Goal: Share content

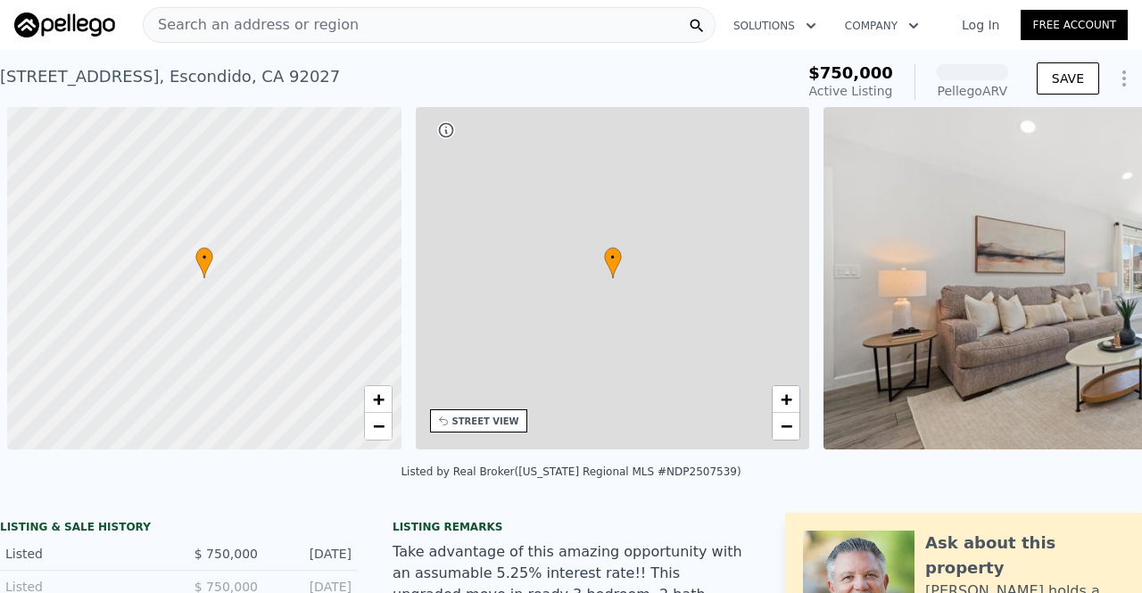
scroll to position [0, 7]
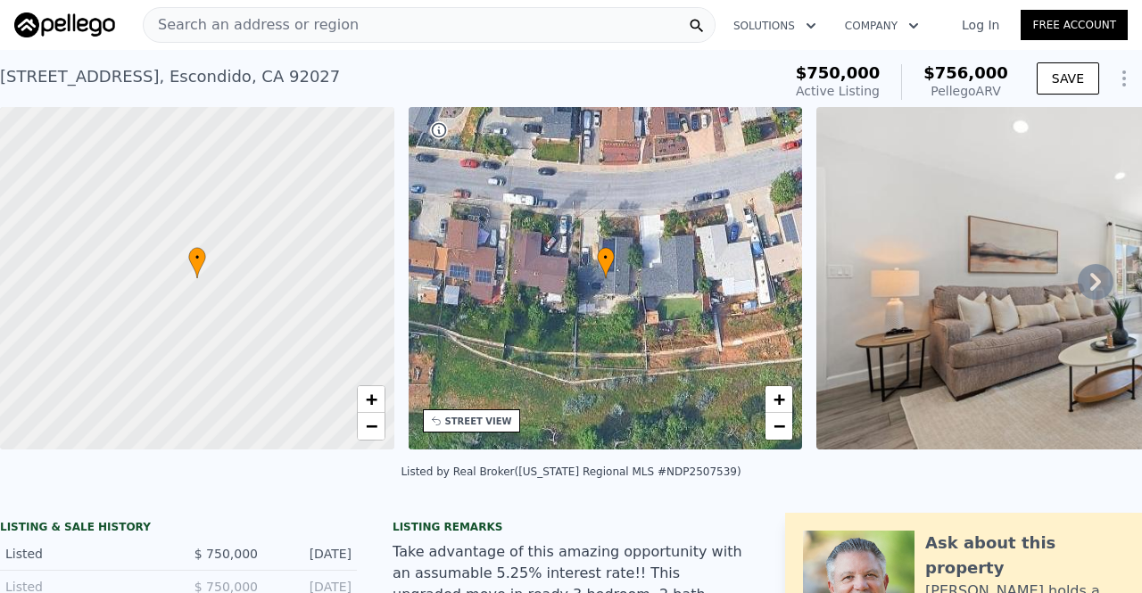
click at [990, 24] on link "Log In" at bounding box center [980, 25] width 80 height 18
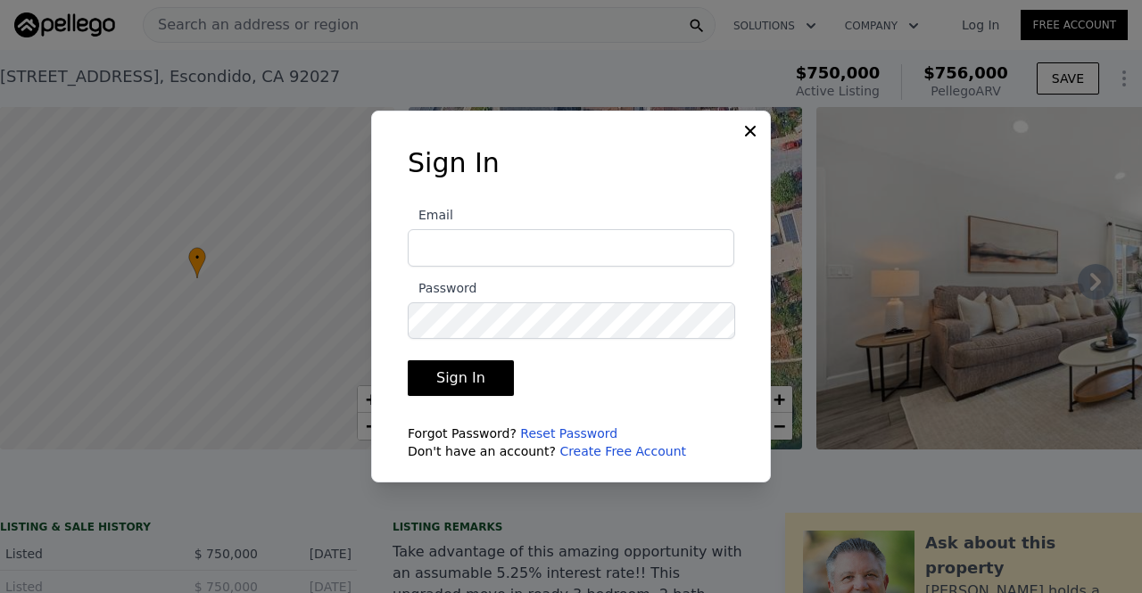
click at [680, 258] on input "Email" at bounding box center [571, 247] width 327 height 37
type input "[PERSON_NAME][EMAIL_ADDRESS][DOMAIN_NAME]"
click at [445, 376] on button "Sign In" at bounding box center [461, 378] width 106 height 36
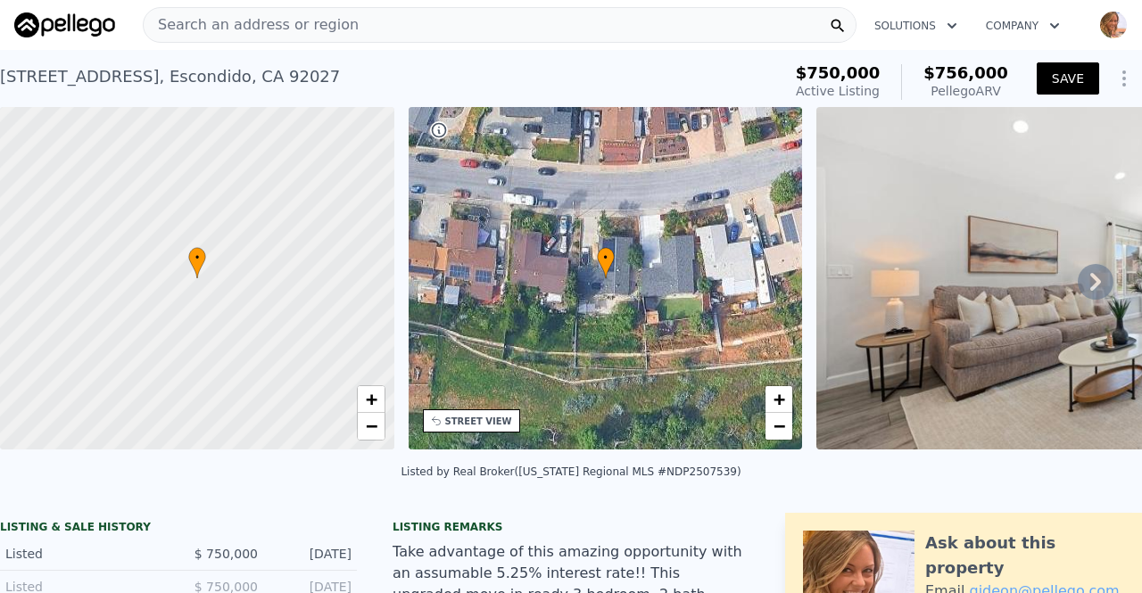
click at [1053, 77] on button "SAVE" at bounding box center [1068, 78] width 62 height 32
click at [1113, 77] on icon "Show Options" at bounding box center [1123, 78] width 21 height 21
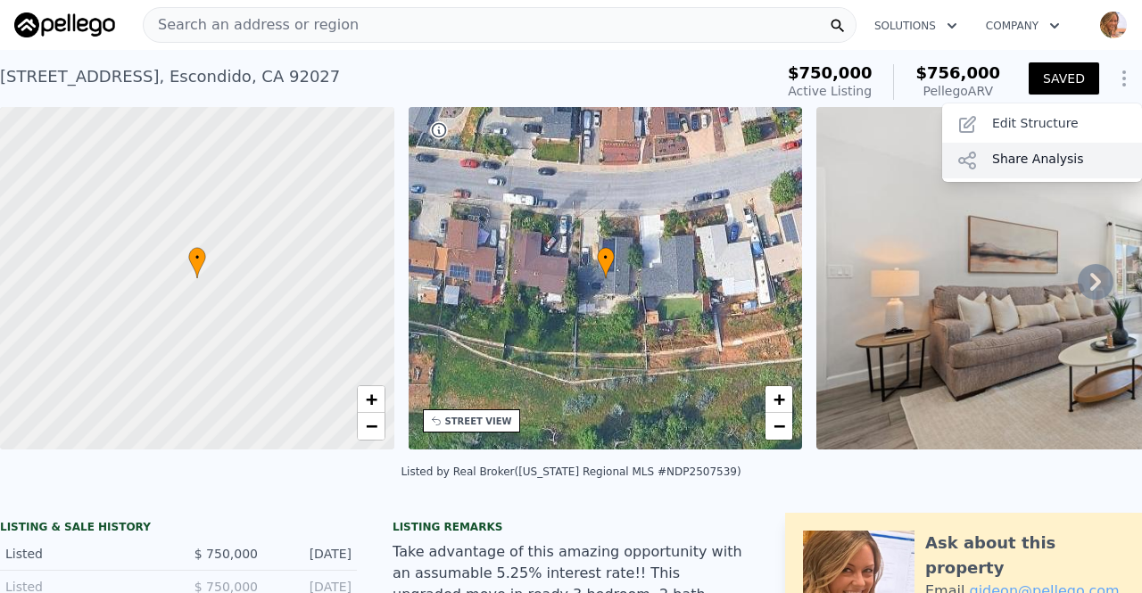
click at [1033, 161] on div "Share Analysis" at bounding box center [1042, 161] width 200 height 36
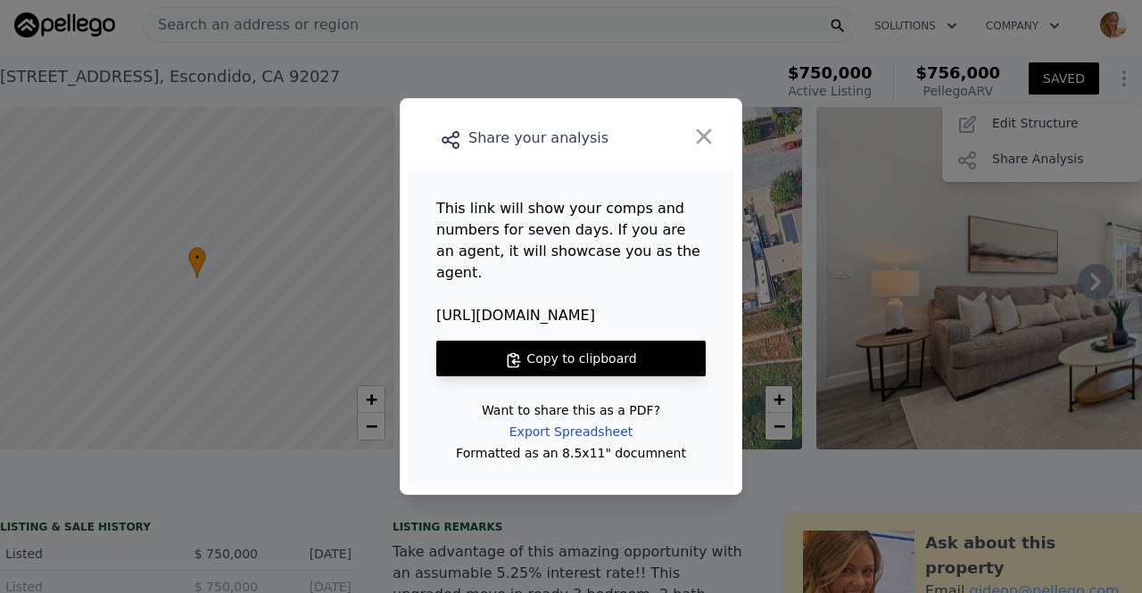
drag, startPoint x: 589, startPoint y: 307, endPoint x: 430, endPoint y: 310, distance: 158.8
click at [430, 310] on main "This link will show your comps and numbers for seven days. If you are an agent,…" at bounding box center [571, 329] width 327 height 318
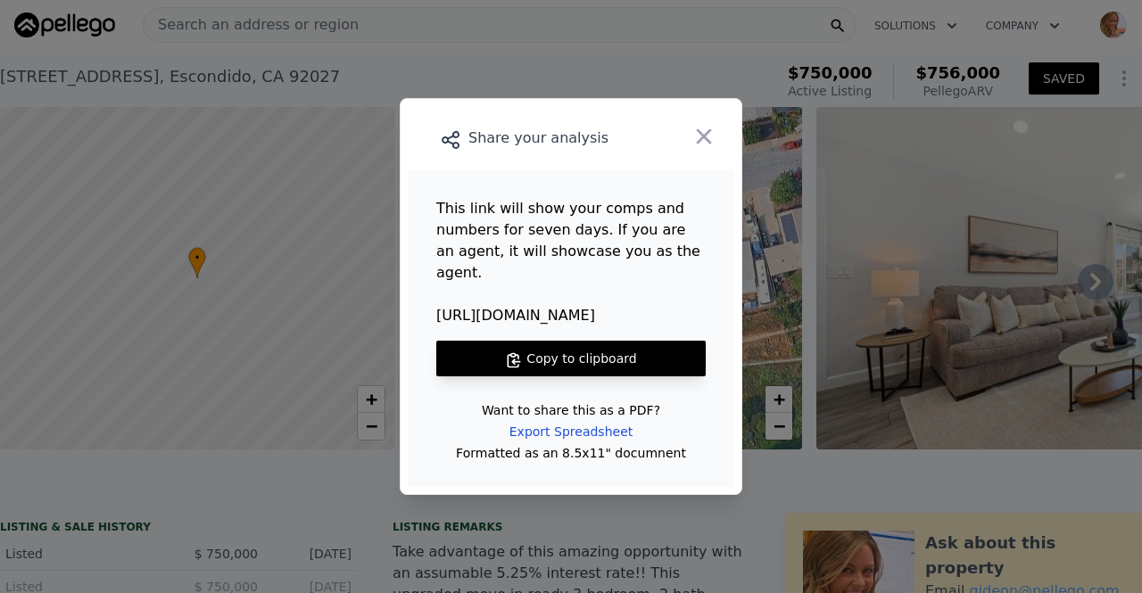
copy span "[URL][DOMAIN_NAME]"
click at [708, 145] on icon "button" at bounding box center [704, 136] width 15 height 15
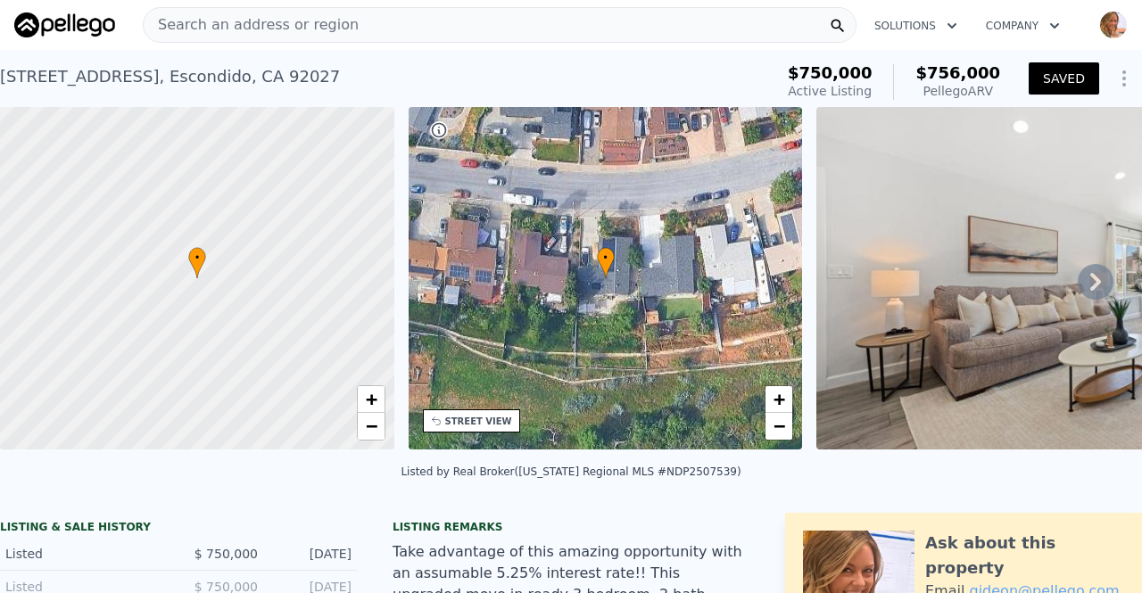
click at [395, 26] on div "Search an address or region" at bounding box center [500, 25] width 714 height 36
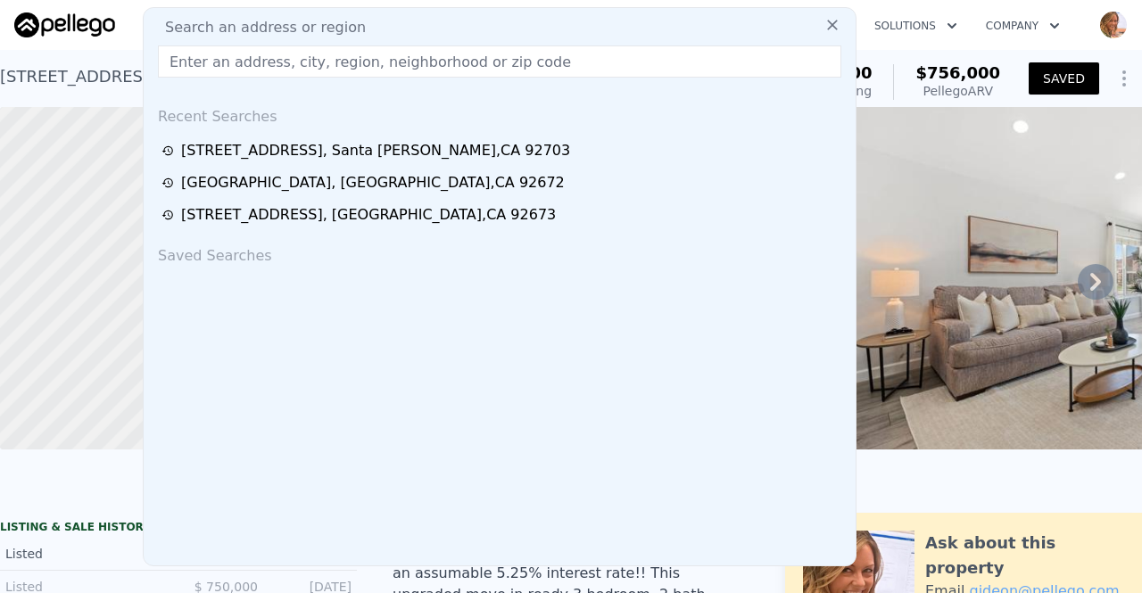
drag, startPoint x: 395, startPoint y: 26, endPoint x: 364, endPoint y: 65, distance: 50.2
paste input "[STREET_ADDRESS]"
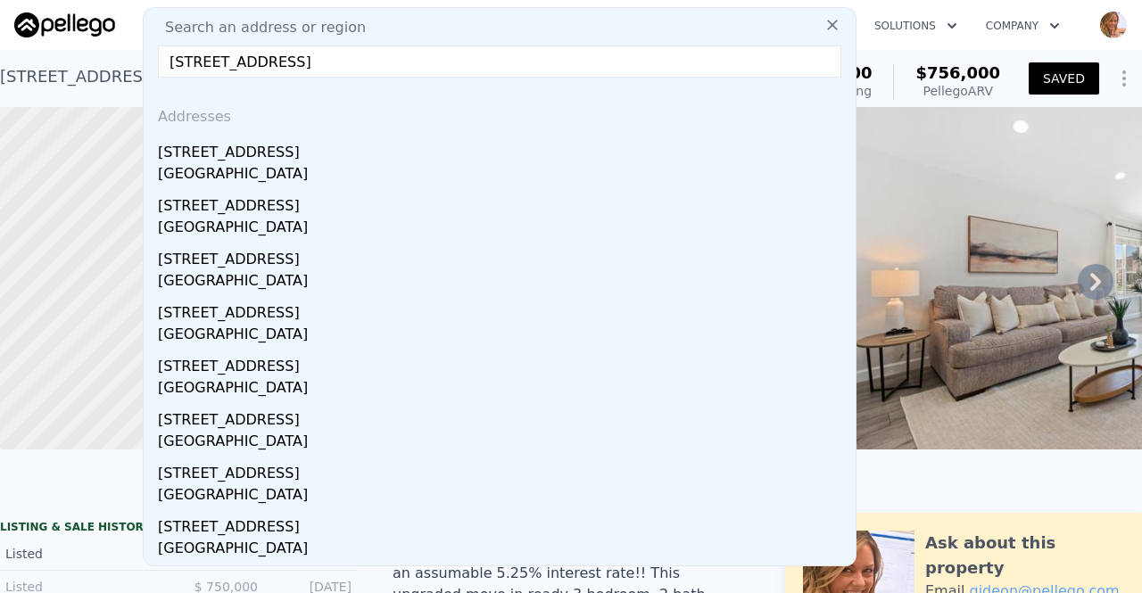
click at [673, 74] on input "[STREET_ADDRESS]" at bounding box center [499, 62] width 683 height 32
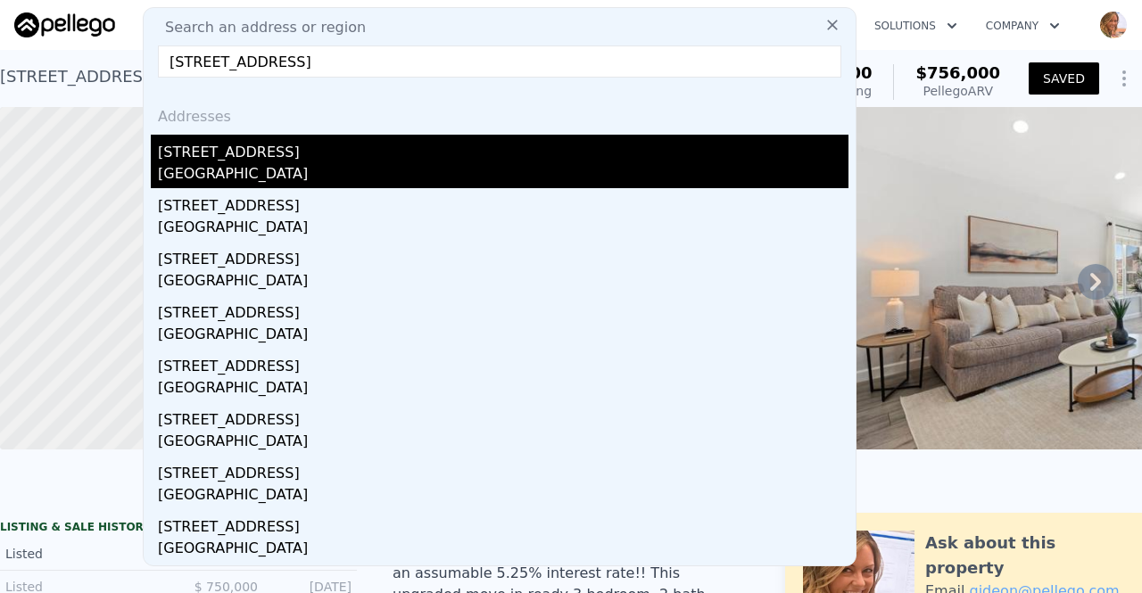
type input "[STREET_ADDRESS]"
click at [223, 164] on div "[GEOGRAPHIC_DATA]" at bounding box center [503, 175] width 691 height 25
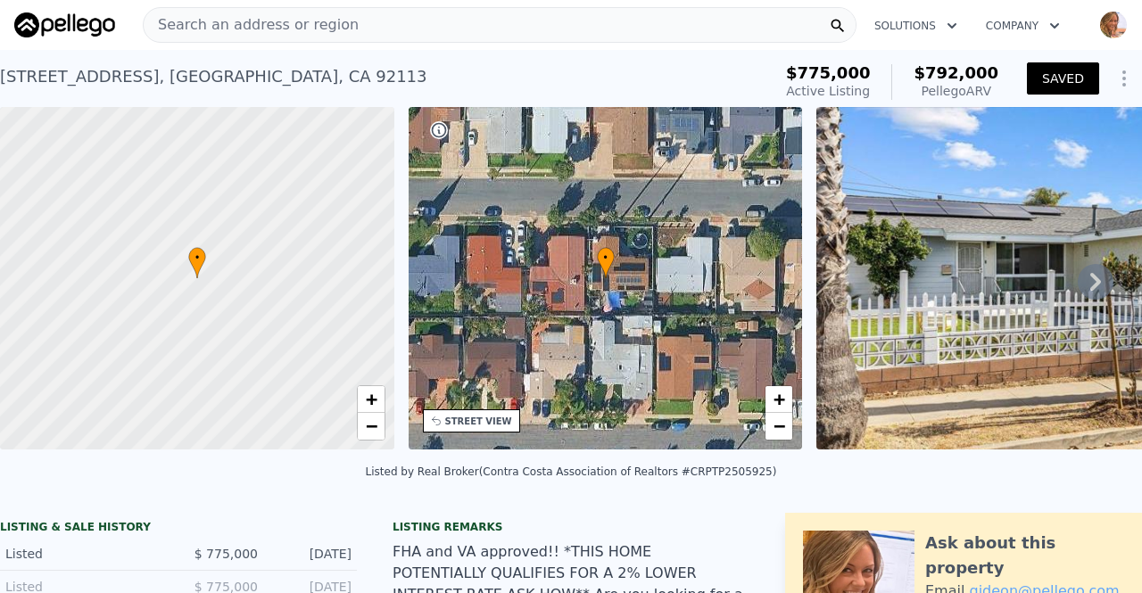
click at [1053, 86] on button "SAVED" at bounding box center [1063, 78] width 72 height 32
click at [1123, 78] on icon "Show Options" at bounding box center [1124, 78] width 2 height 14
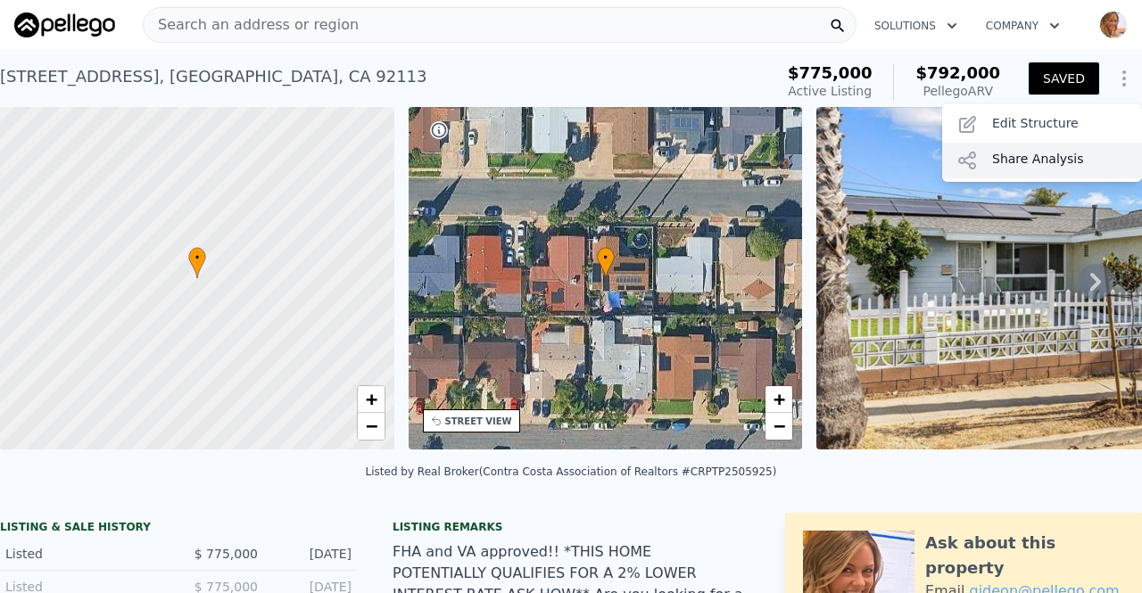
click at [1037, 157] on div "Share Analysis" at bounding box center [1042, 161] width 200 height 36
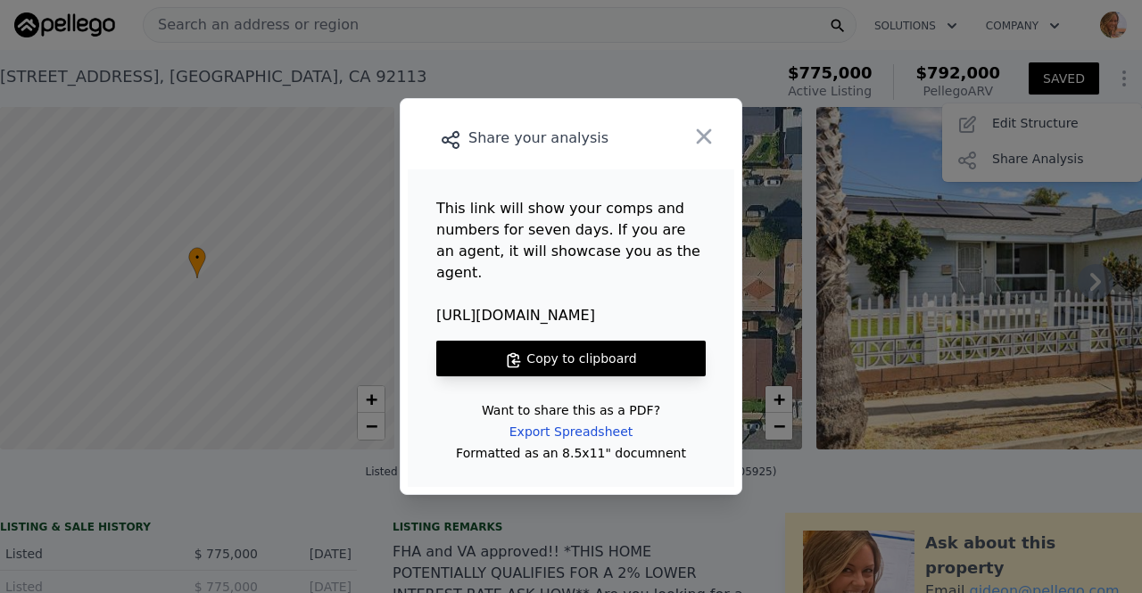
drag, startPoint x: 608, startPoint y: 306, endPoint x: 428, endPoint y: 310, distance: 180.3
click at [428, 310] on main "This link will show your comps and numbers for seven days. If you are an agent,…" at bounding box center [571, 329] width 327 height 318
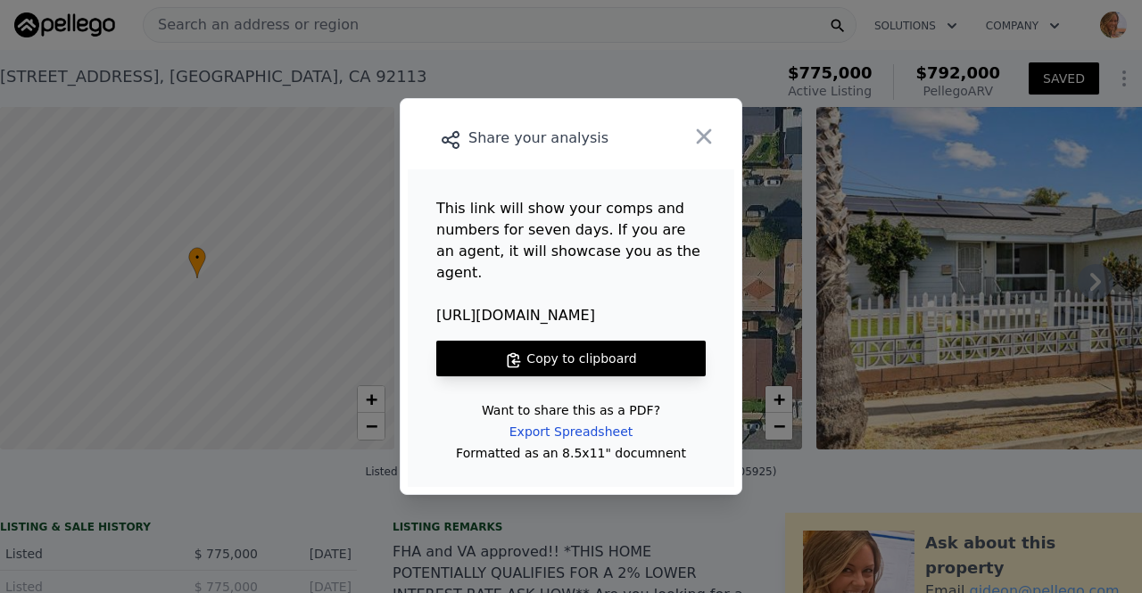
copy span "[URL][DOMAIN_NAME]"
